Goal: Information Seeking & Learning: Understand process/instructions

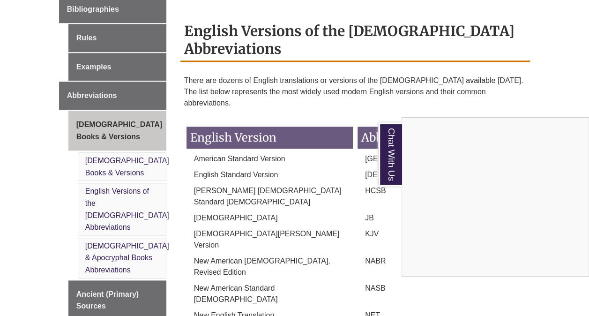
scroll to position [381, 0]
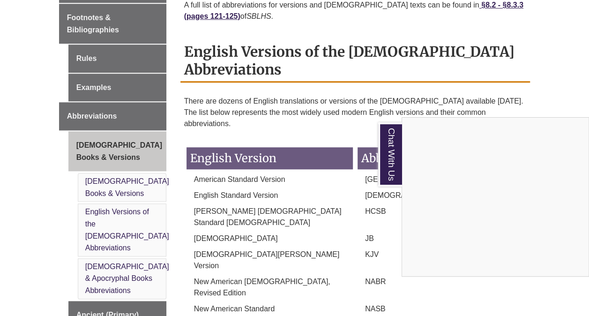
click at [98, 63] on div "Chat With Us" at bounding box center [294, 158] width 589 height 316
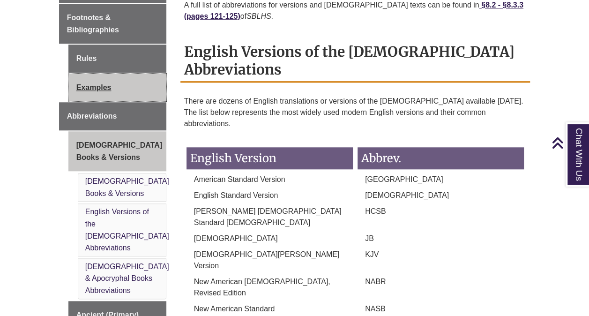
click at [98, 74] on link "Examples" at bounding box center [117, 88] width 98 height 28
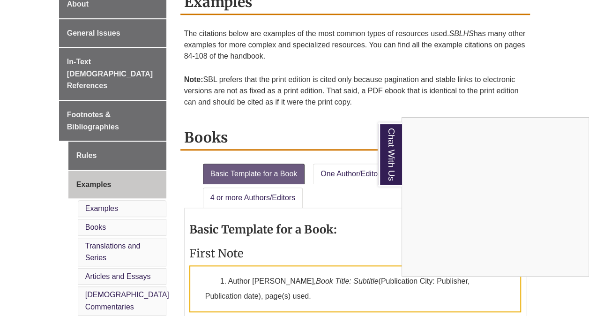
scroll to position [246, 0]
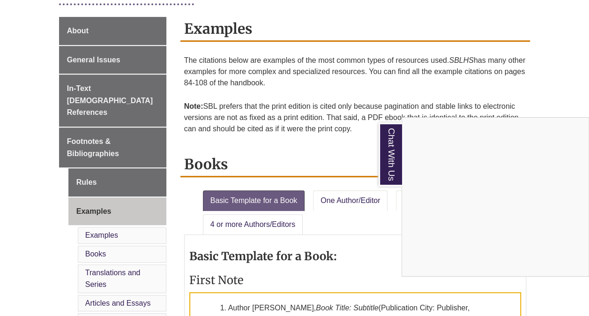
click at [82, 89] on div "Chat With Us" at bounding box center [294, 158] width 589 height 316
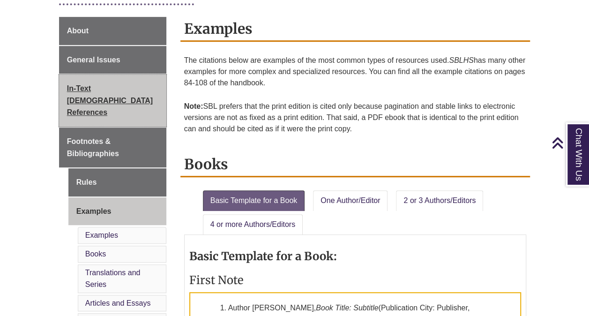
click at [98, 96] on span "In-Text [DEMOGRAPHIC_DATA] References" at bounding box center [110, 100] width 86 height 32
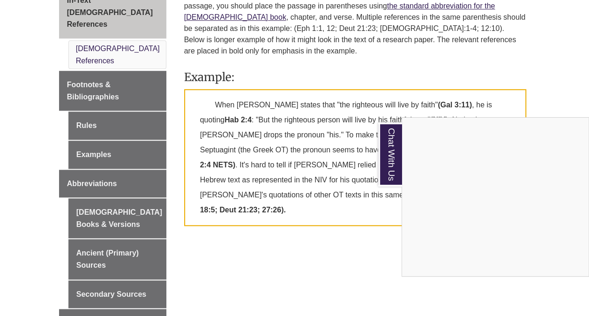
scroll to position [347, 0]
